Goal: Task Accomplishment & Management: Use online tool/utility

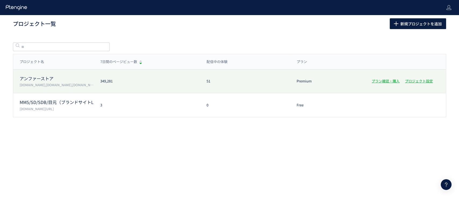
click at [44, 76] on p "アンファーストア" at bounding box center [57, 78] width 74 height 6
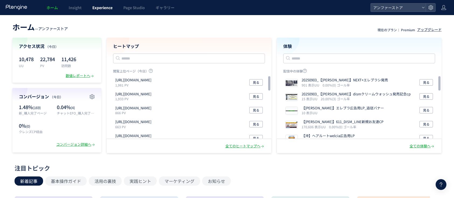
click at [96, 6] on span "Experience" at bounding box center [102, 7] width 20 height 5
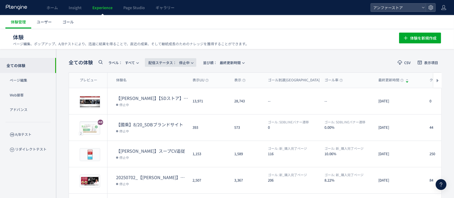
click at [160, 64] on span "配信ステータス​：" at bounding box center [162, 62] width 28 height 5
click at [170, 79] on li "すべて" at bounding box center [172, 78] width 22 height 10
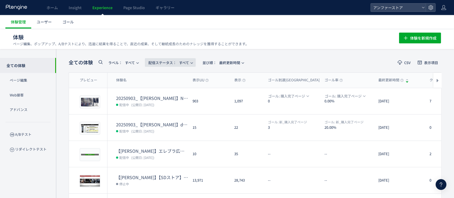
click at [172, 62] on span "配信ステータス​：" at bounding box center [162, 62] width 28 height 5
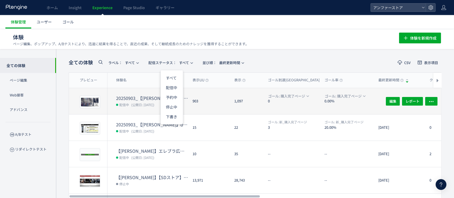
click at [137, 100] on dt "20250903_【[PERSON_NAME]】NEXT+エレブラシ発売" at bounding box center [152, 98] width 72 height 6
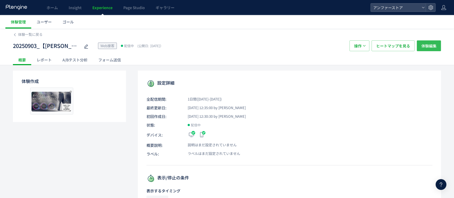
click at [431, 48] on span "体験編集" at bounding box center [428, 45] width 15 height 11
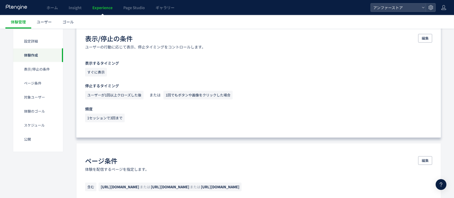
scroll to position [323, 0]
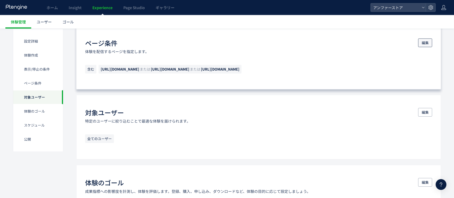
click at [423, 42] on span "編集" at bounding box center [424, 42] width 7 height 9
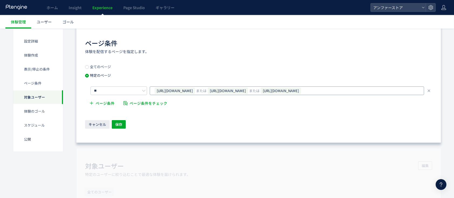
click at [195, 91] on span "[URL][DOMAIN_NAME]" at bounding box center [174, 90] width 40 height 6
click at [196, 91] on icon at bounding box center [194, 90] width 3 height 3
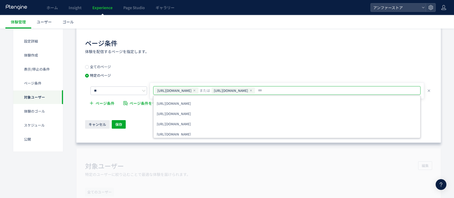
click at [332, 87] on input "text" at bounding box center [311, 90] width 109 height 6
paste input "**********"
type input "**********"
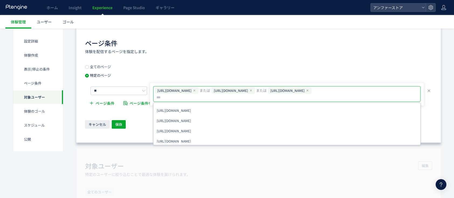
drag, startPoint x: 142, startPoint y: 128, endPoint x: 135, endPoint y: 128, distance: 7.0
click at [142, 128] on div "キャンセル 保存" at bounding box center [258, 124] width 347 height 9
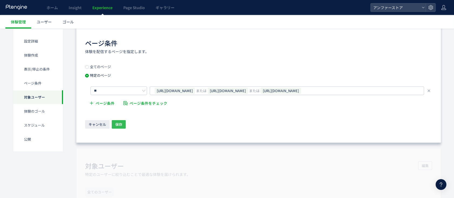
click at [124, 123] on button "保存" at bounding box center [119, 124] width 14 height 9
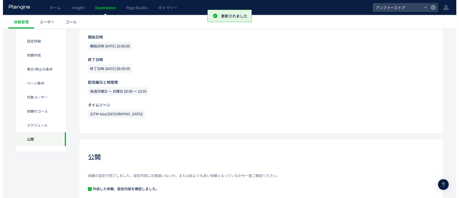
scroll to position [612, 0]
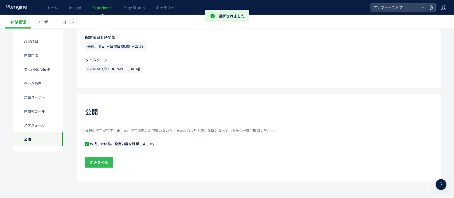
click at [90, 162] on span "変更を公開" at bounding box center [99, 162] width 19 height 11
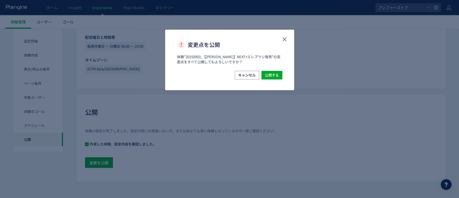
click at [267, 81] on div "キャンセル 公開する" at bounding box center [229, 80] width 129 height 19
click at [269, 76] on span "公開する" at bounding box center [272, 75] width 14 height 9
